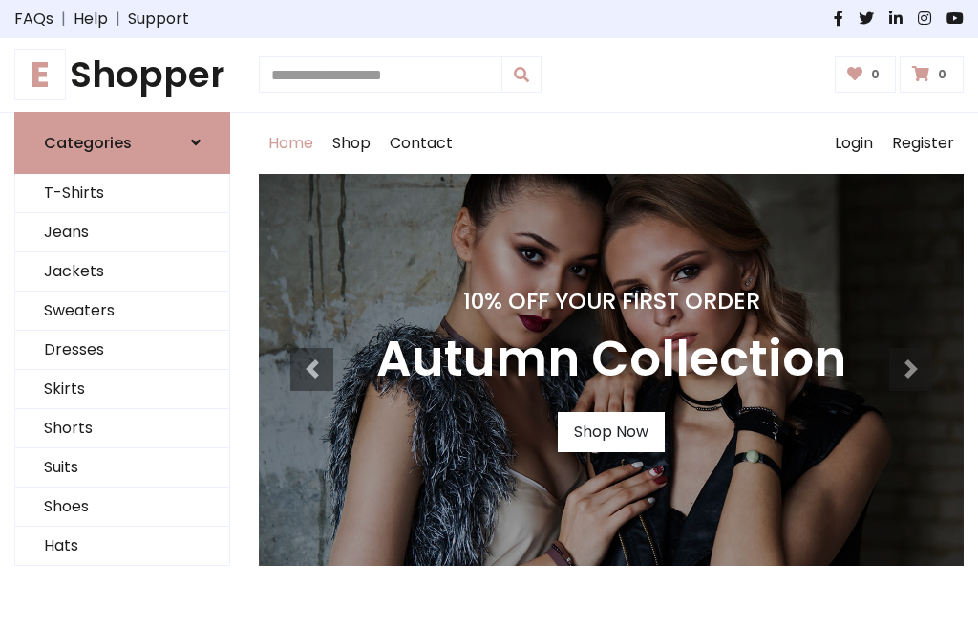
click at [489, 314] on h4 "10% Off Your First Order" at bounding box center [611, 301] width 470 height 27
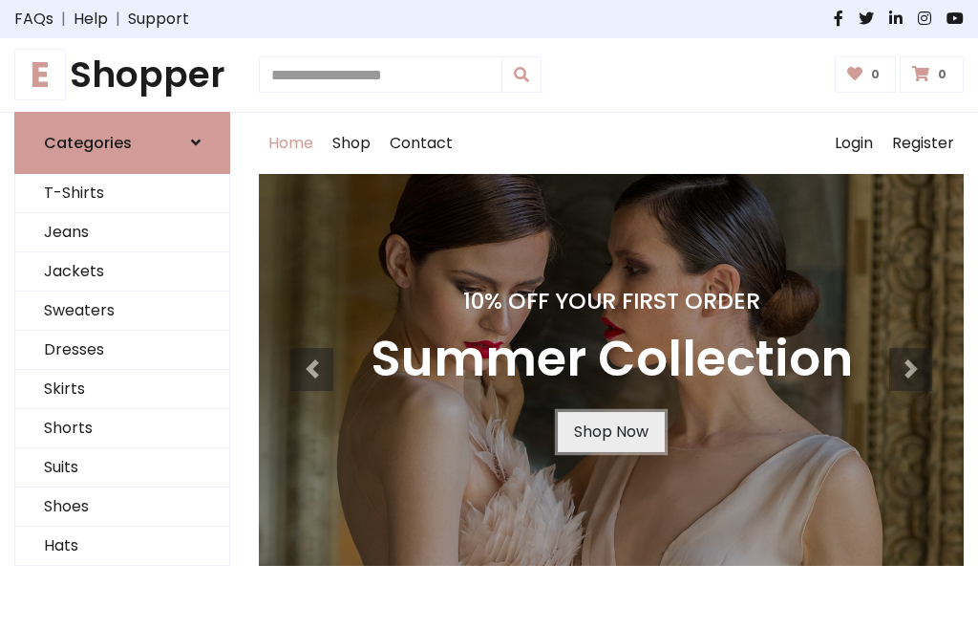
click at [610, 431] on link "Shop Now" at bounding box center [611, 432] width 107 height 40
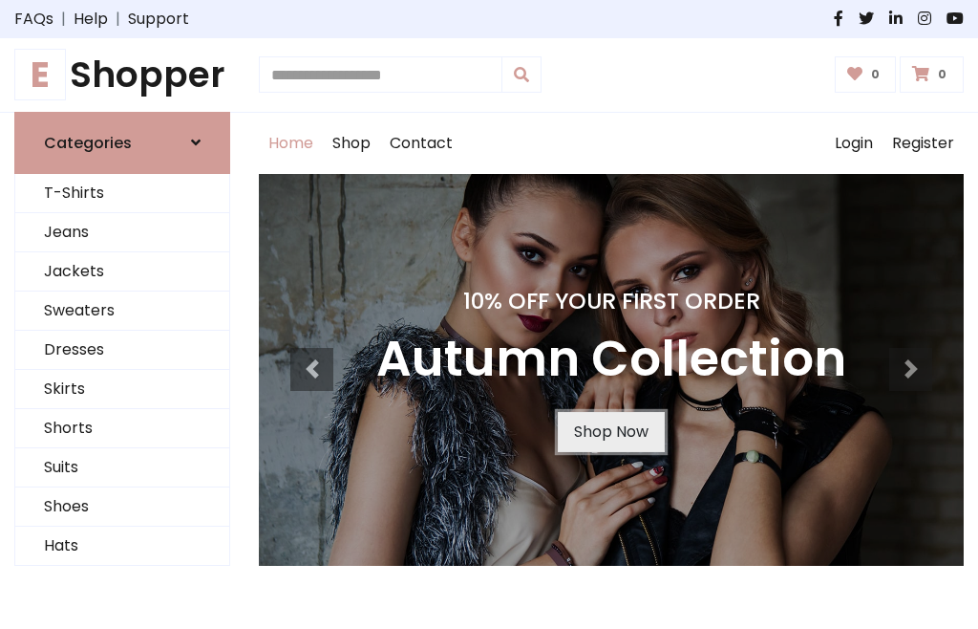
click at [610, 431] on link "Shop Now" at bounding box center [611, 432] width 107 height 40
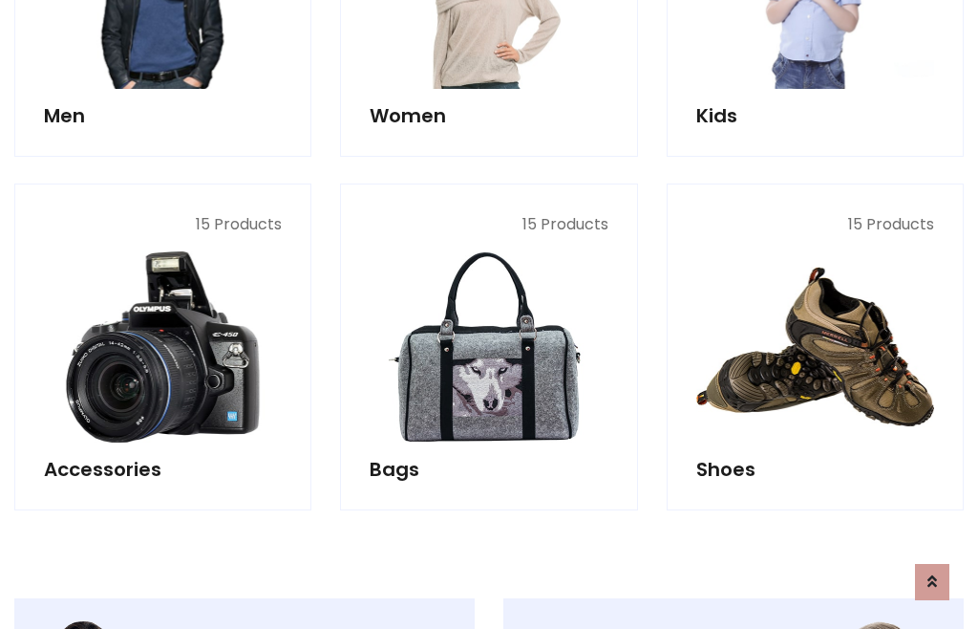
scroll to position [1905, 0]
